Goal: Task Accomplishment & Management: Manage account settings

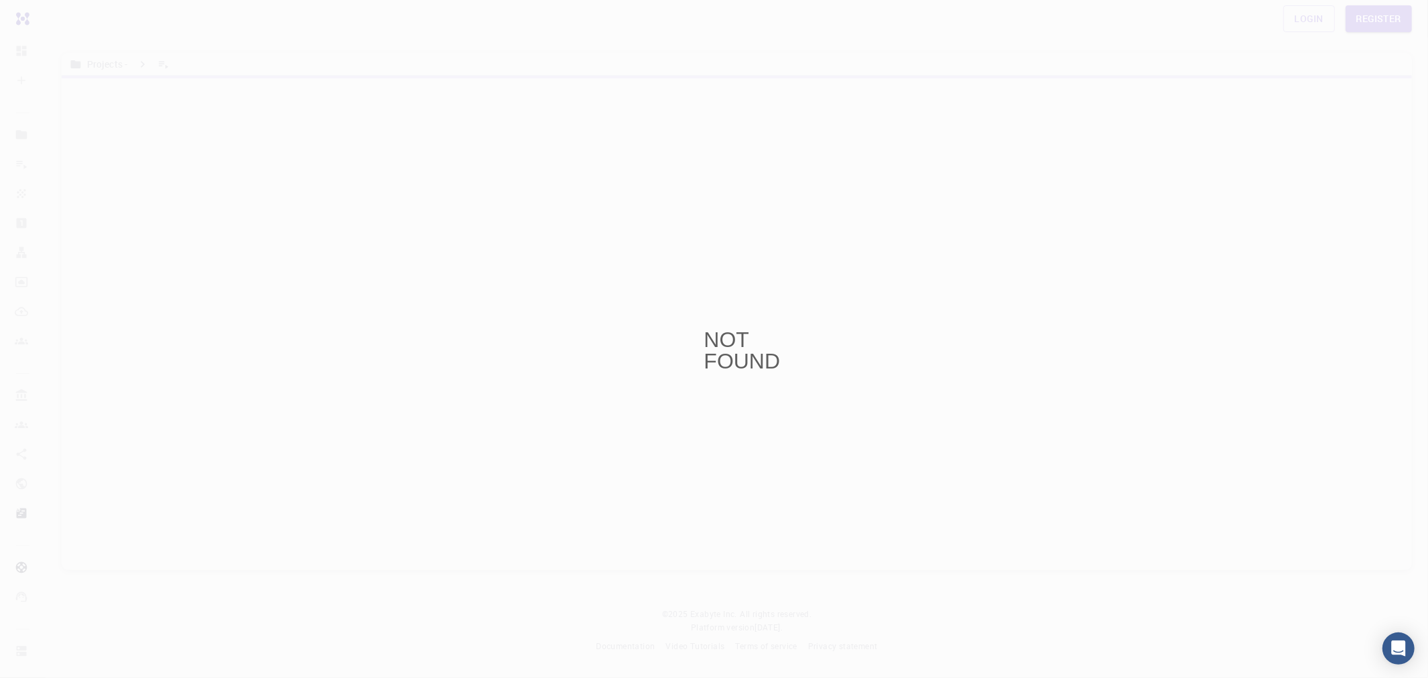
click at [1322, 21] on div "NOT FOUND" at bounding box center [714, 339] width 1428 height 678
click at [1309, 18] on div "NOT FOUND" at bounding box center [714, 339] width 1428 height 678
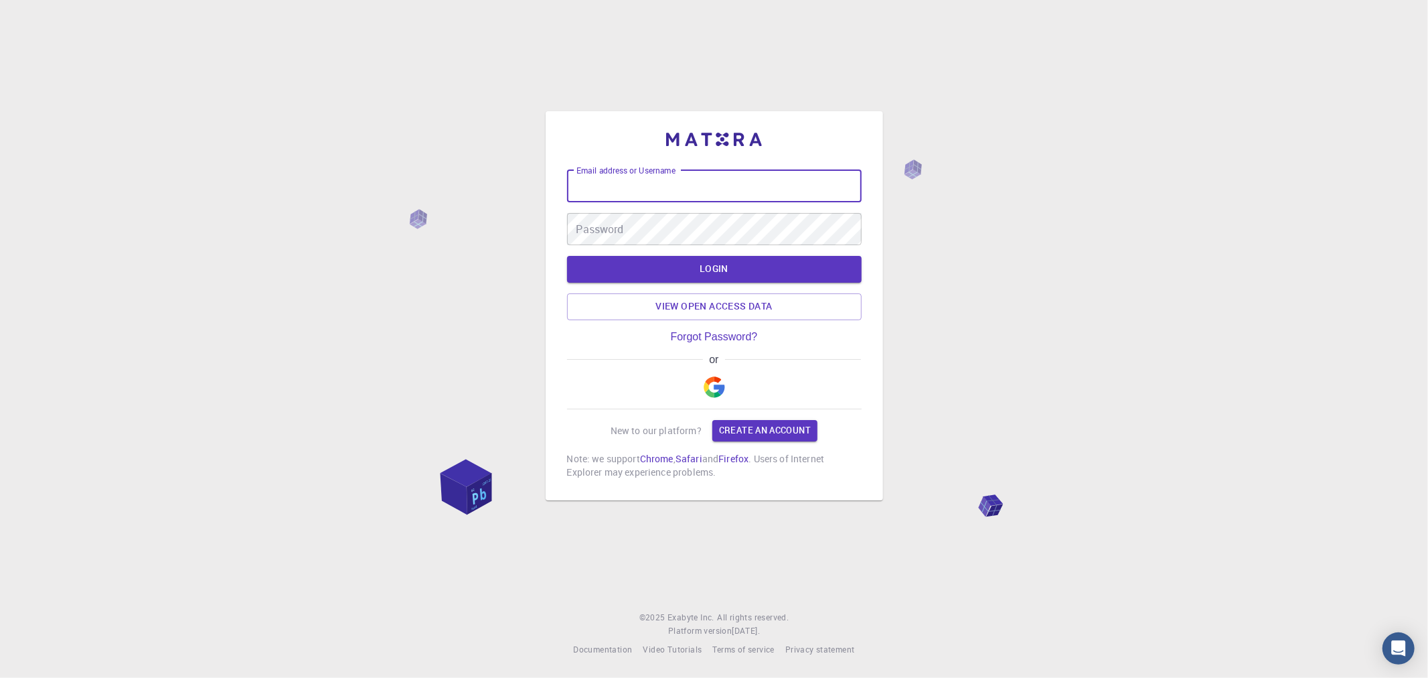
click at [709, 186] on input "Email address or Username" at bounding box center [714, 186] width 295 height 32
type input "tson369"
click at [567, 256] on button "LOGIN" at bounding box center [714, 269] width 295 height 27
